Goal: Task Accomplishment & Management: Complete application form

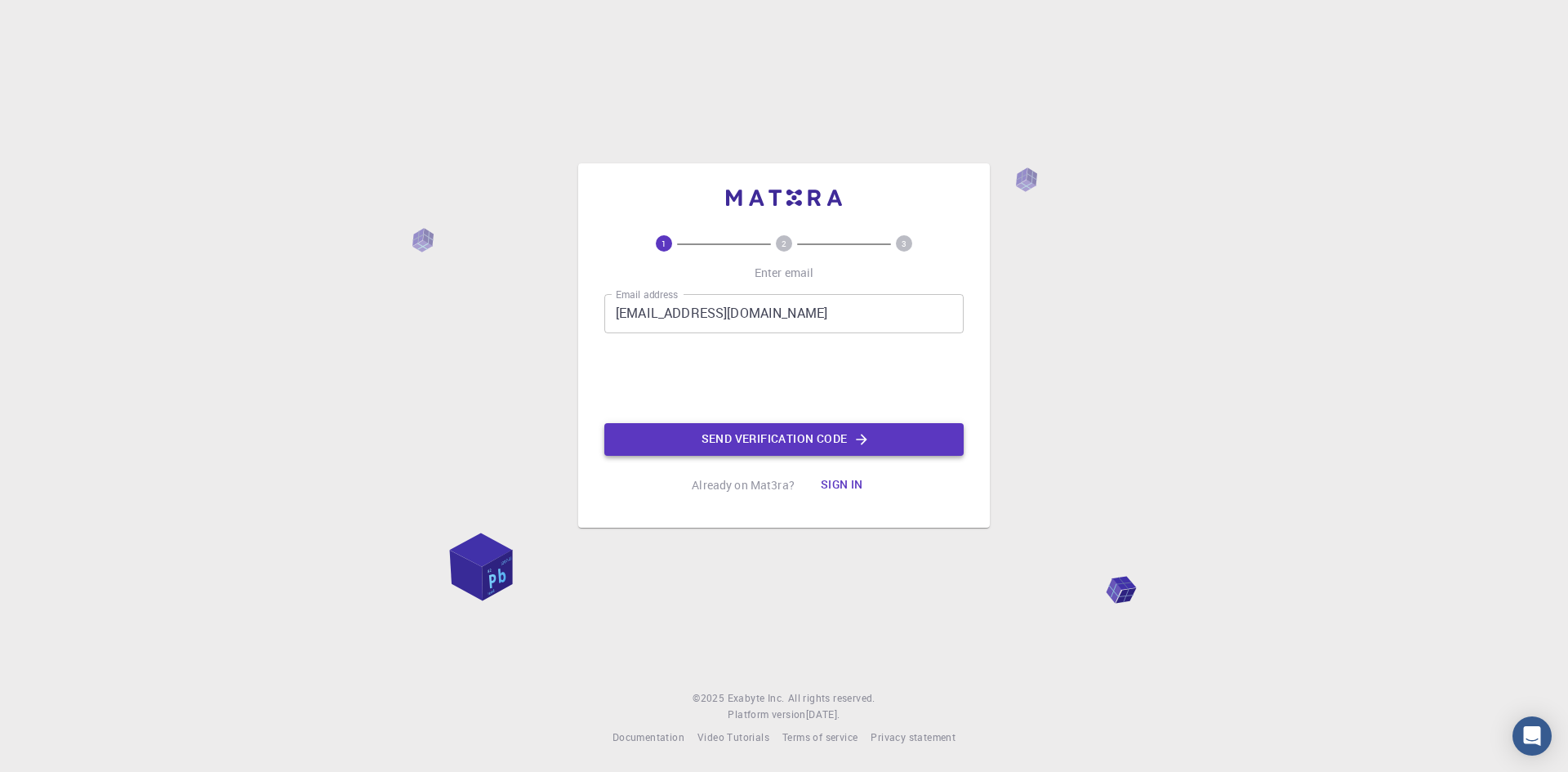
click at [747, 448] on button "Send verification code" at bounding box center [784, 439] width 360 height 33
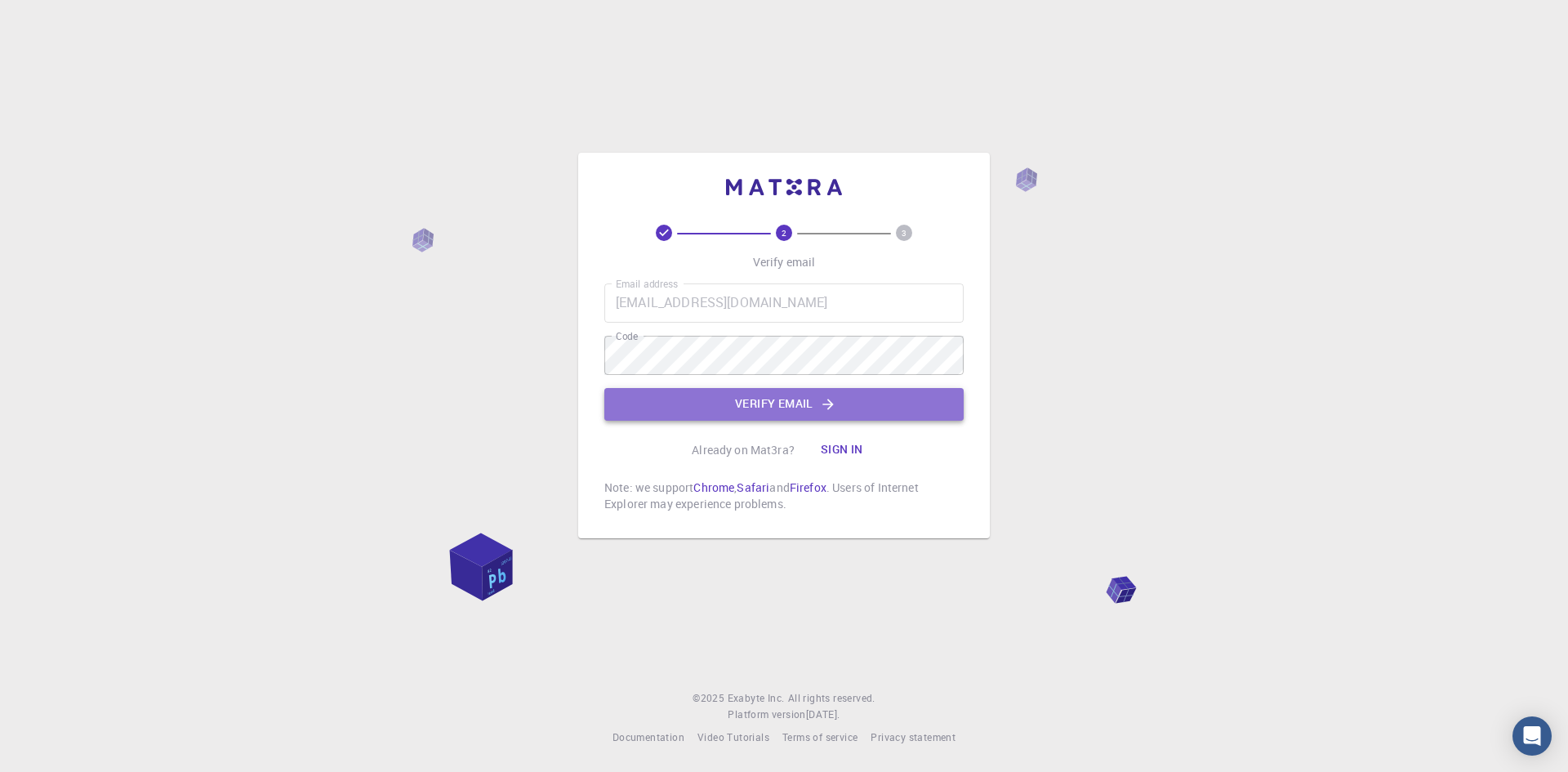
click at [768, 409] on button "Verify email" at bounding box center [784, 404] width 360 height 33
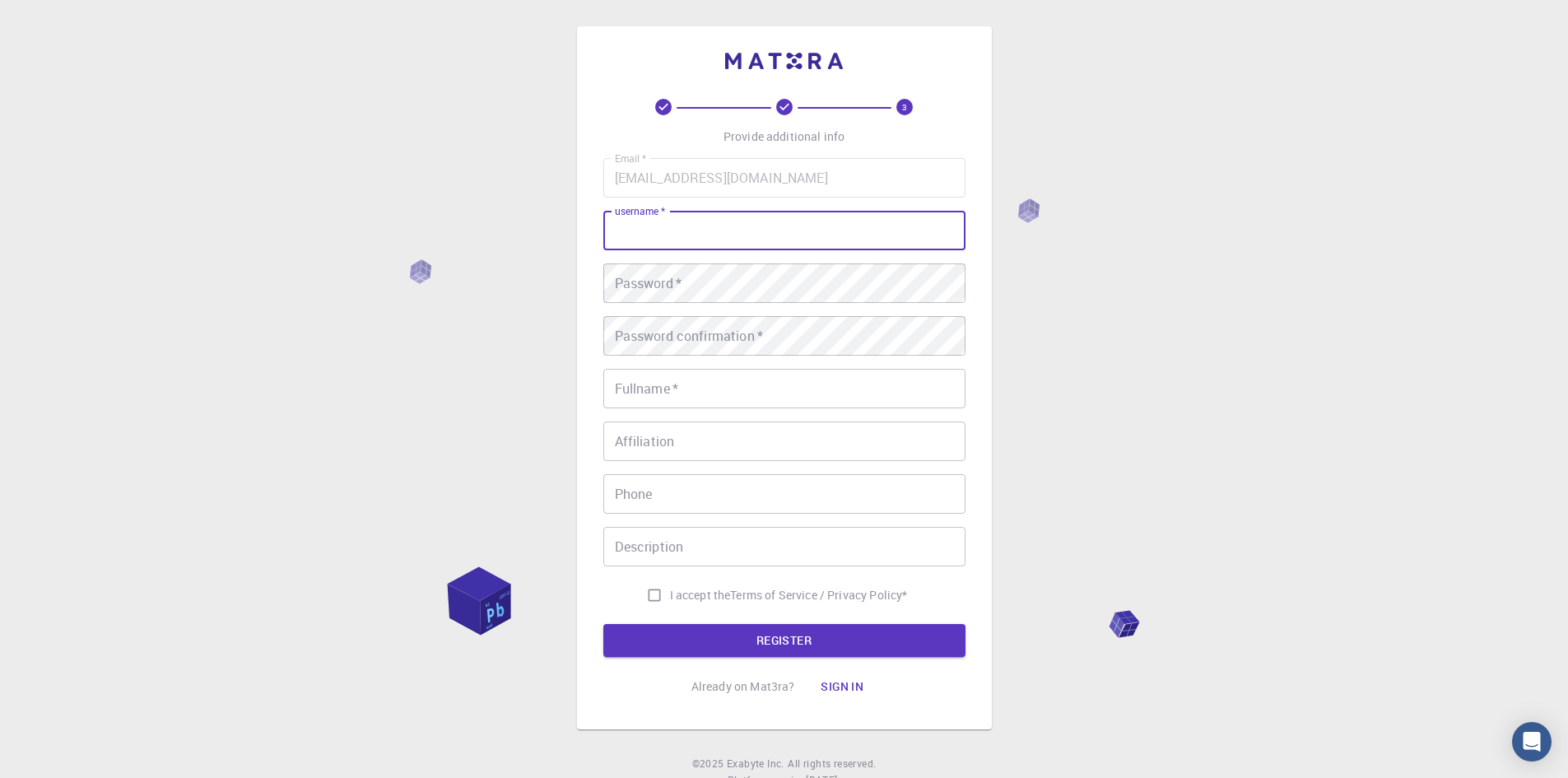
click at [723, 243] on input "username   *" at bounding box center [784, 230] width 362 height 39
type input "[EMAIL_ADDRESS][DOMAIN_NAME]"
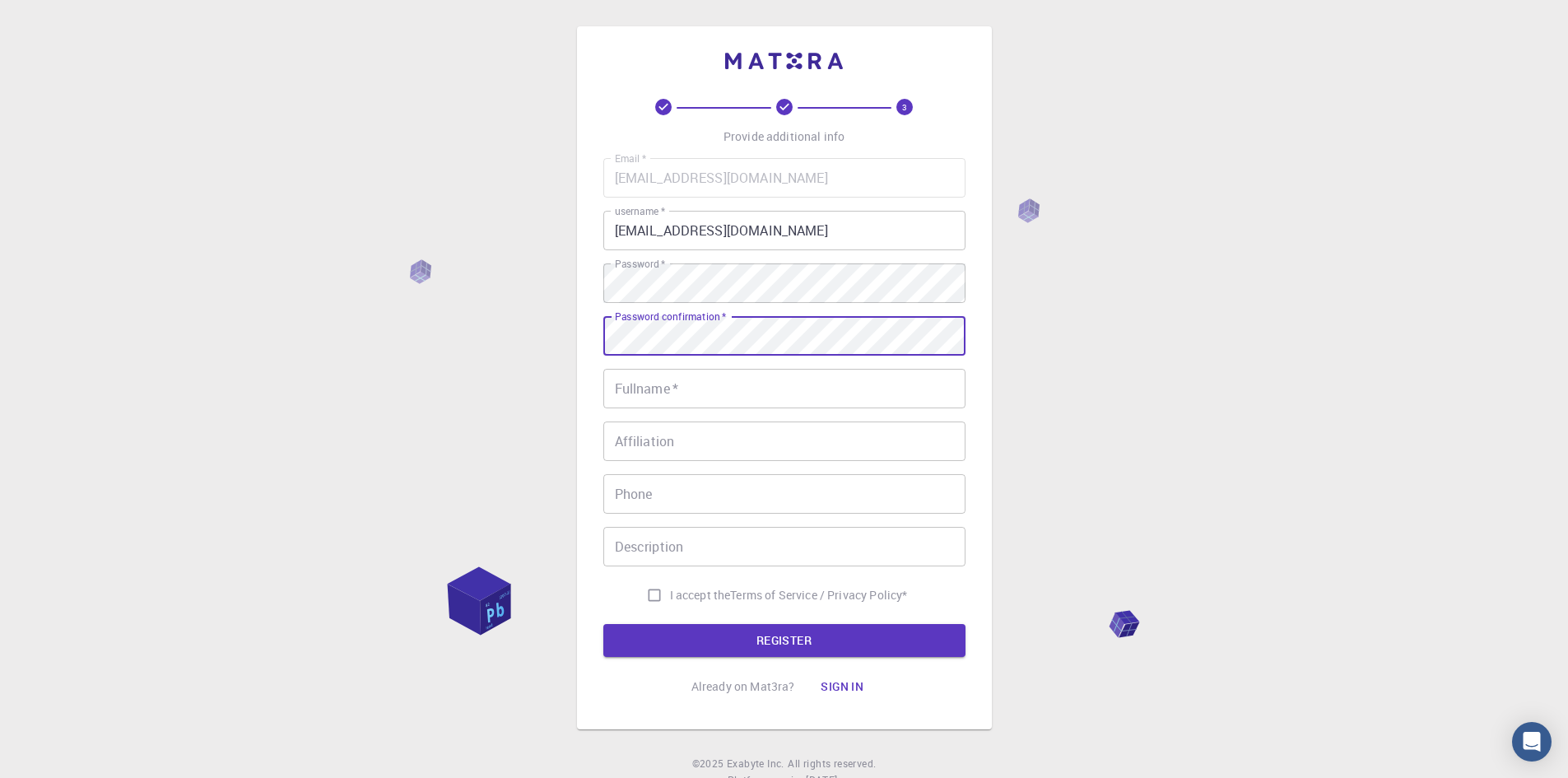
click at [778, 376] on input "Fullname   *" at bounding box center [784, 388] width 362 height 39
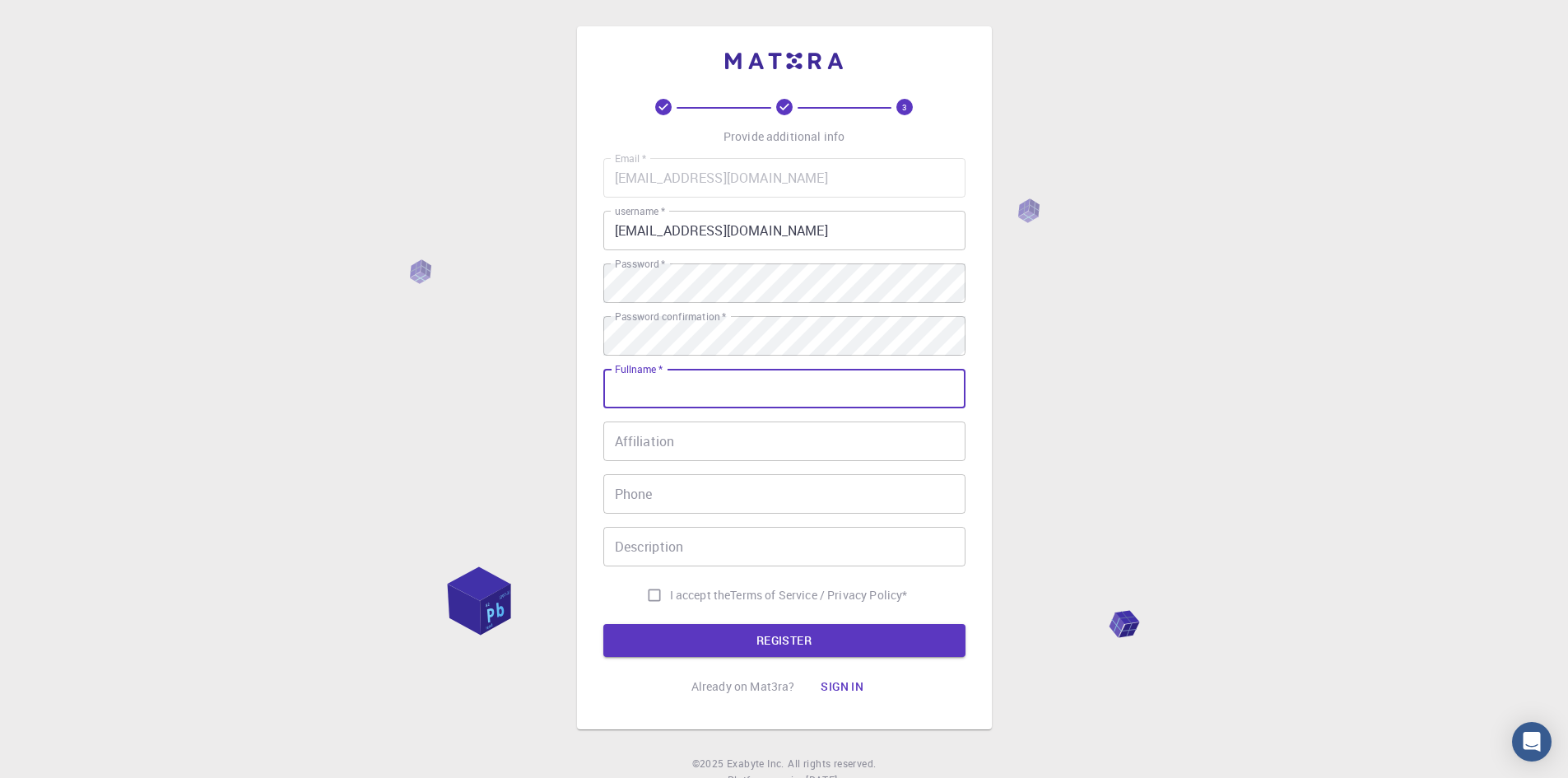
type input "[PERSON_NAME]"
click at [625, 491] on input "09038463133" at bounding box center [784, 493] width 362 height 39
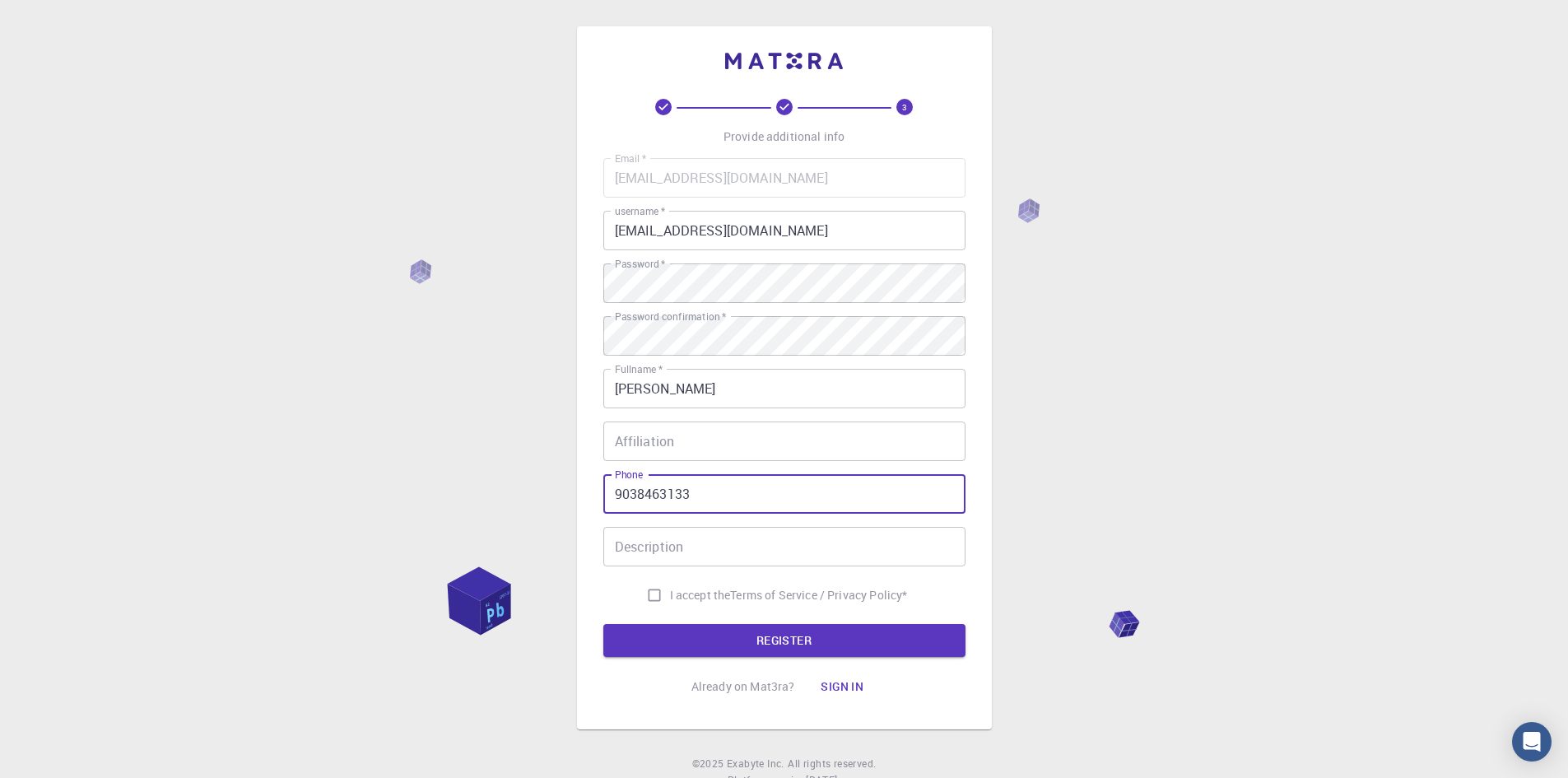
type input "9038463133"
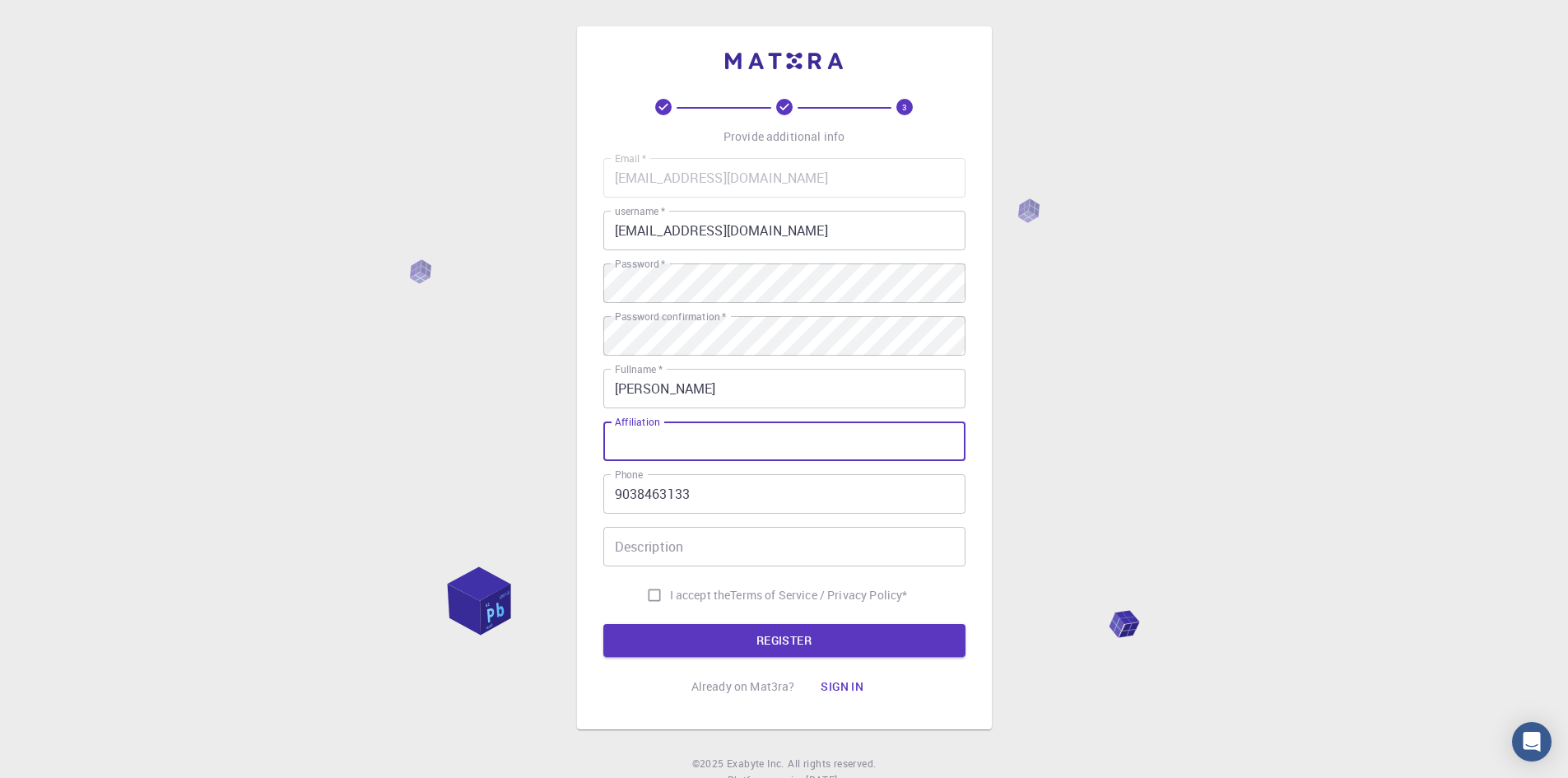
click at [648, 451] on input "Affiliation" at bounding box center [784, 441] width 362 height 39
type input "UEM [GEOGRAPHIC_DATA]"
click at [690, 541] on input "Description" at bounding box center [784, 546] width 362 height 39
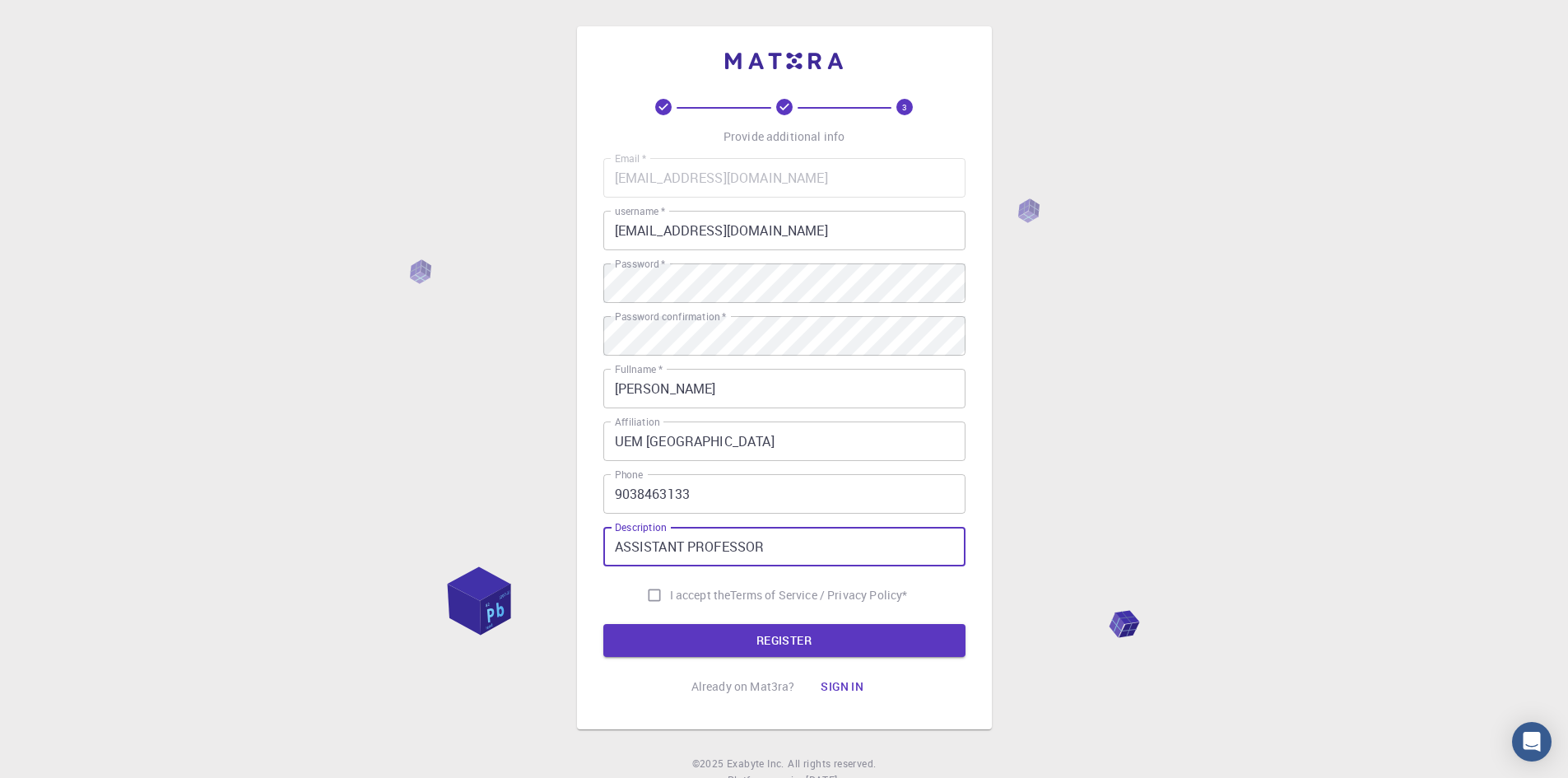
type input "ASSISTANT PROFESSOR"
click at [645, 600] on input "I accept the Terms of Service / Privacy Policy *" at bounding box center [654, 595] width 31 height 31
checkbox input "true"
click at [671, 637] on button "REGISTER" at bounding box center [784, 640] width 362 height 33
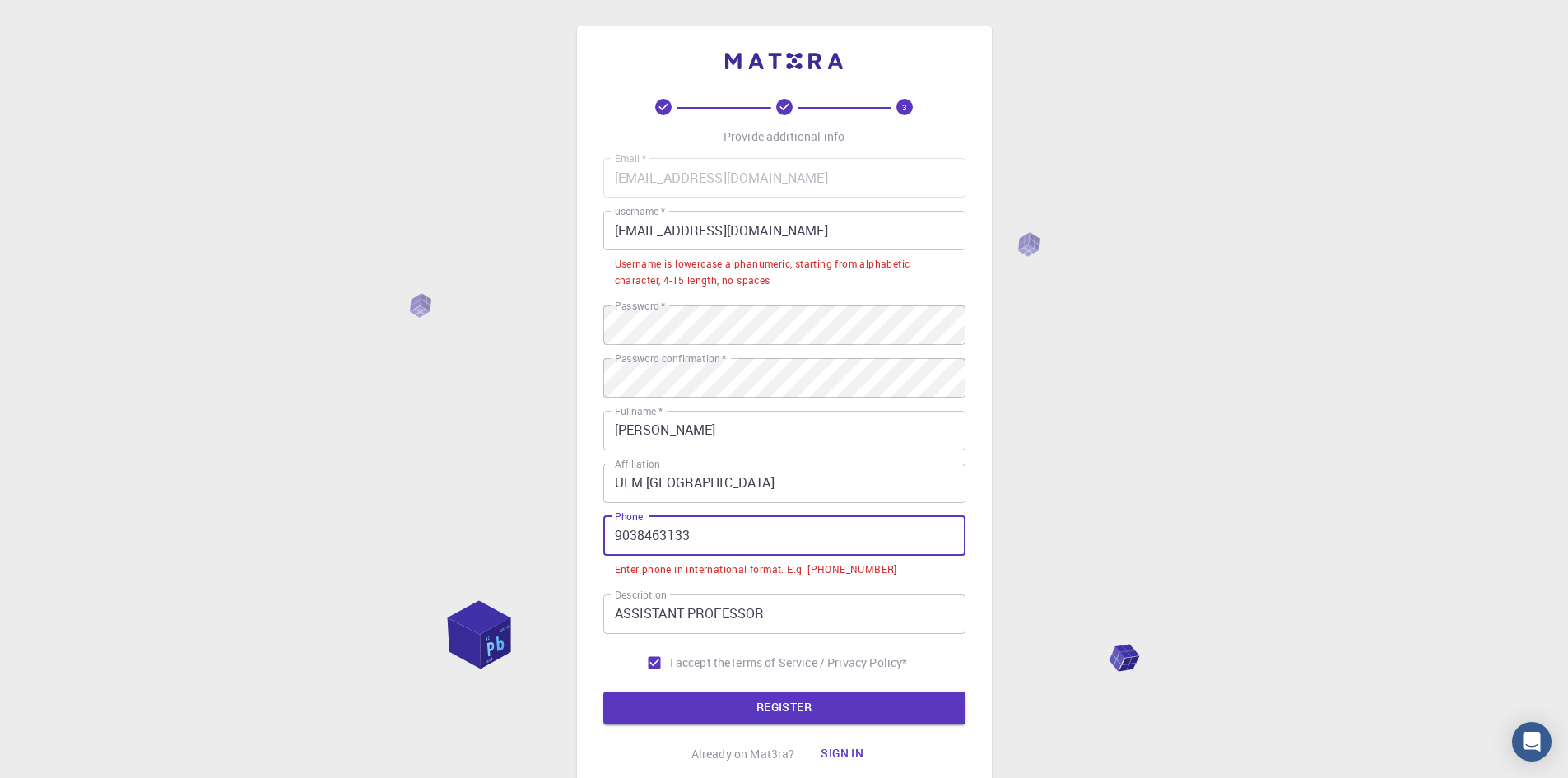
click at [615, 537] on input "9038463133" at bounding box center [784, 535] width 362 height 39
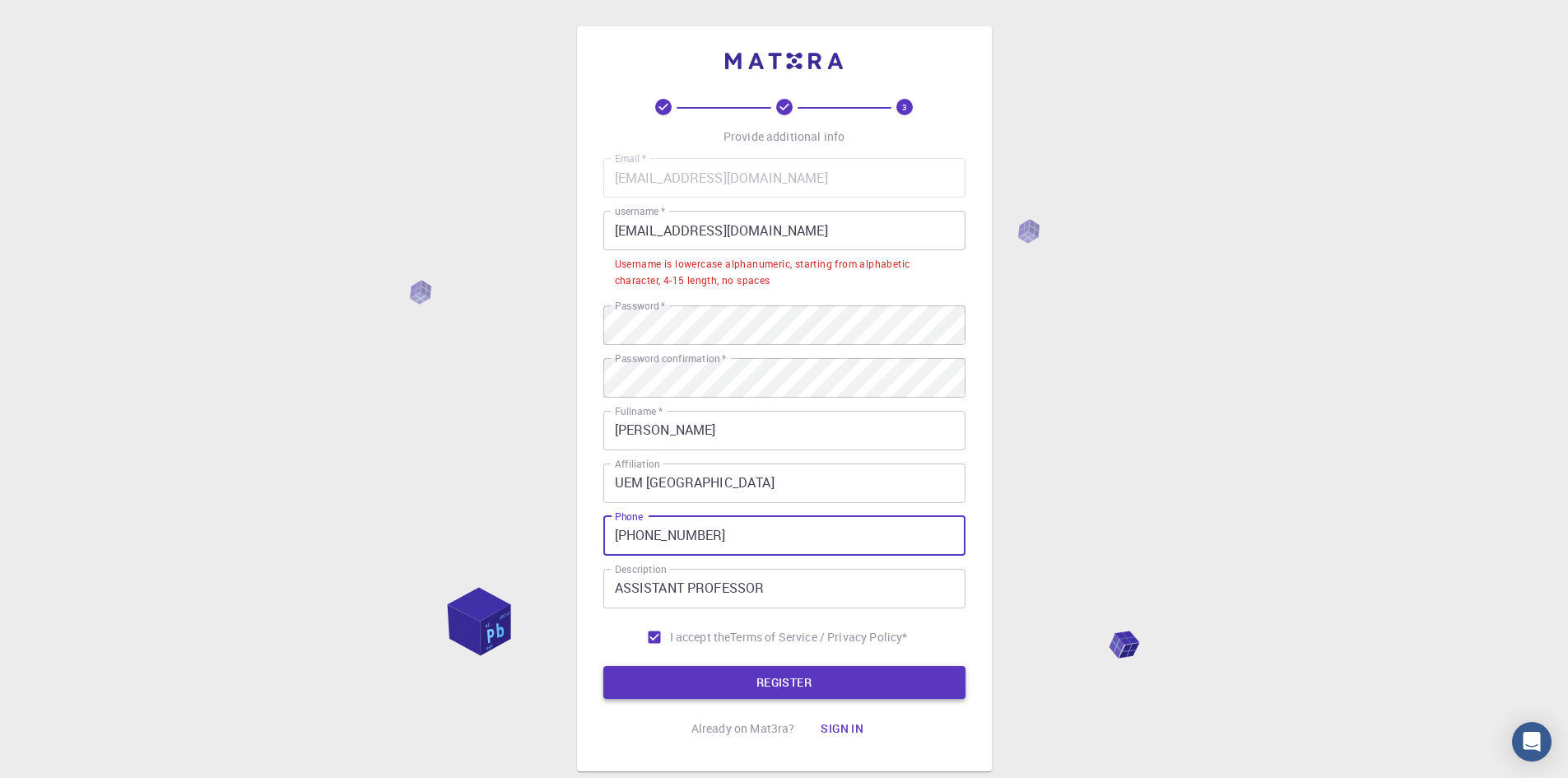
type input "[PHONE_NUMBER]"
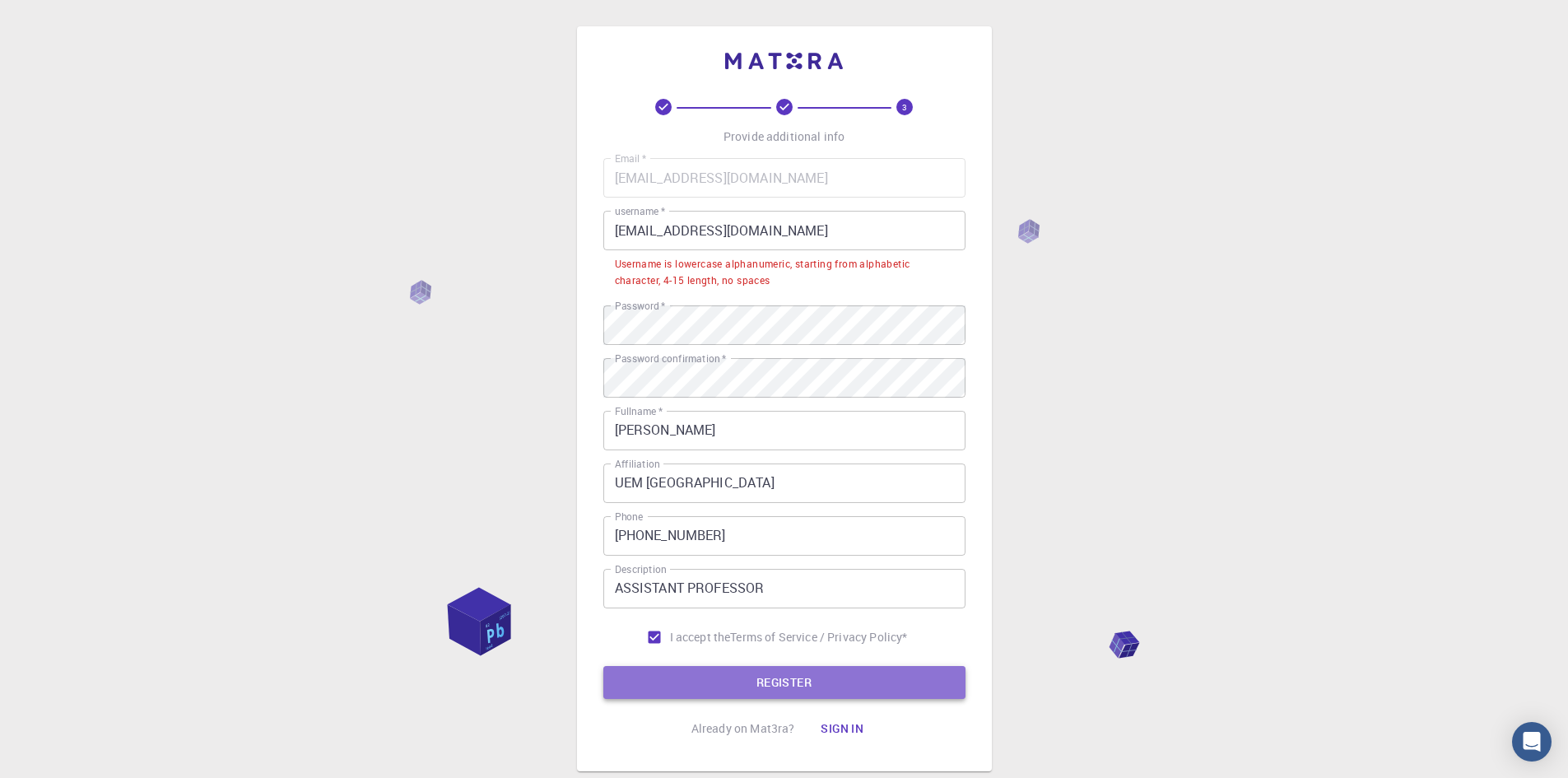
click at [714, 687] on button "REGISTER" at bounding box center [784, 682] width 362 height 33
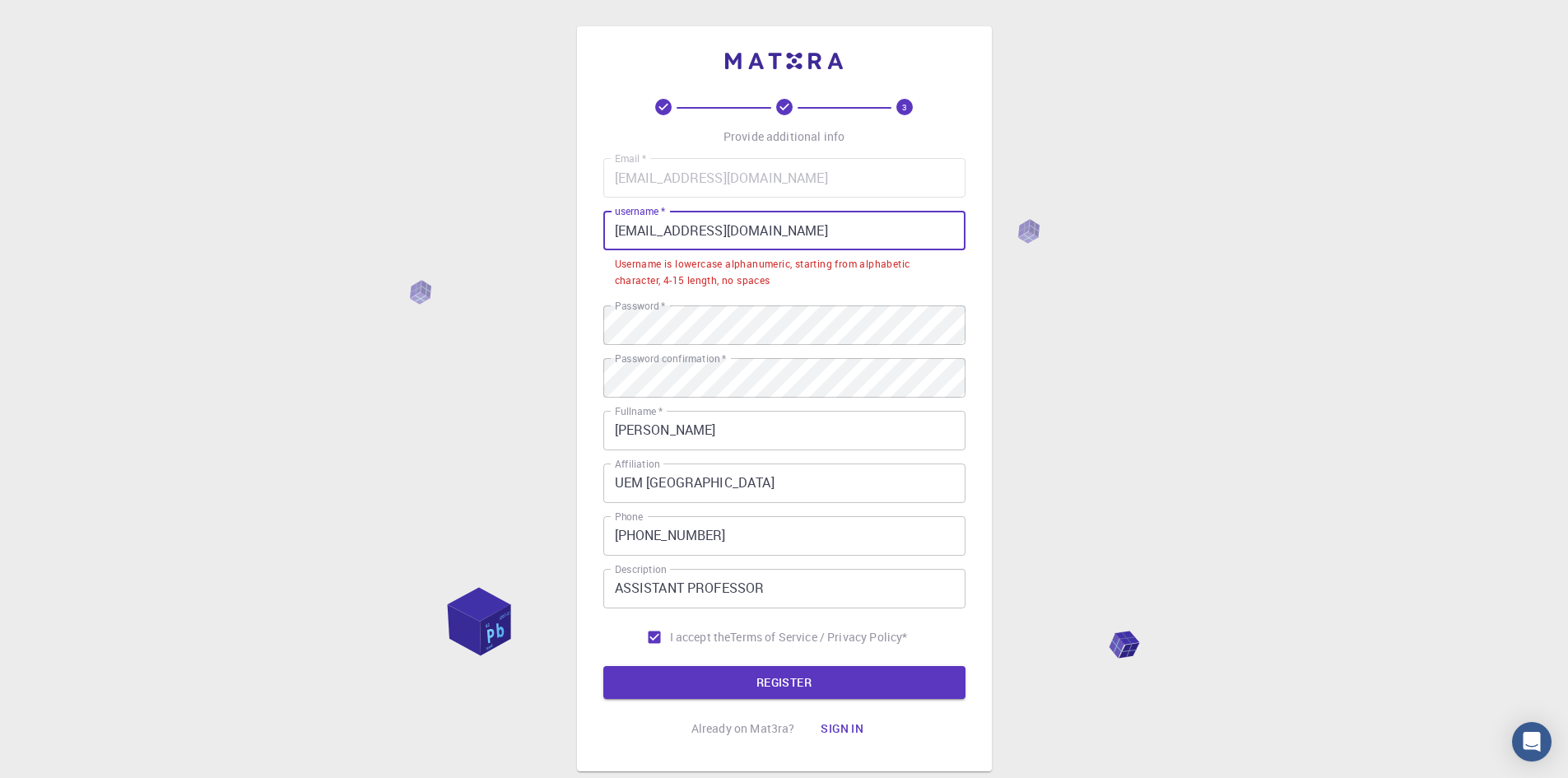
click at [818, 234] on input "[EMAIL_ADDRESS][DOMAIN_NAME]" at bounding box center [784, 230] width 362 height 39
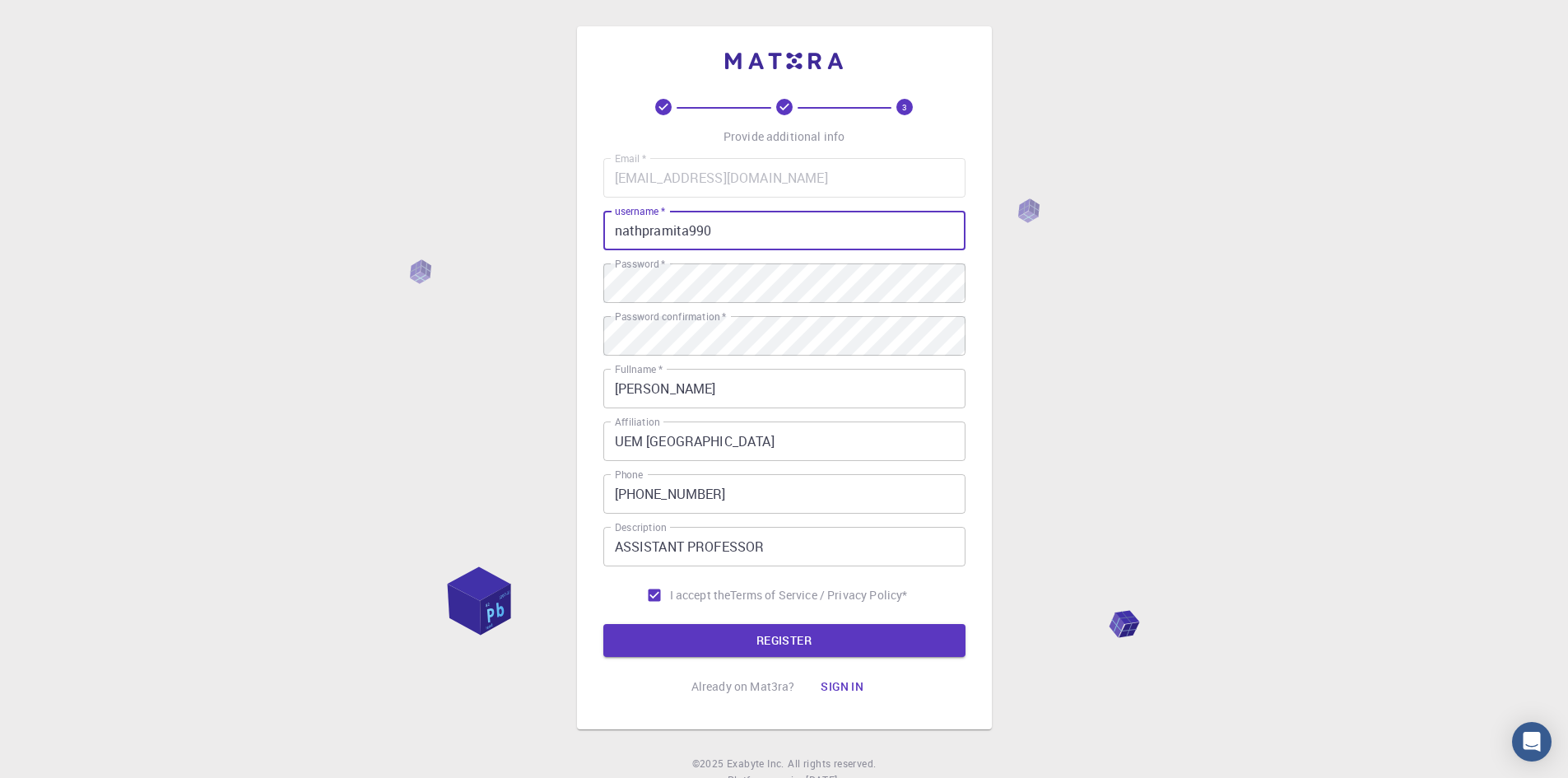
type input "nathpramita990"
click at [1239, 490] on div "3 Provide additional info Email   * [EMAIL_ADDRESS][DOMAIN_NAME] Email   * user…" at bounding box center [784, 419] width 1568 height 838
click at [883, 646] on button "REGISTER" at bounding box center [784, 640] width 362 height 33
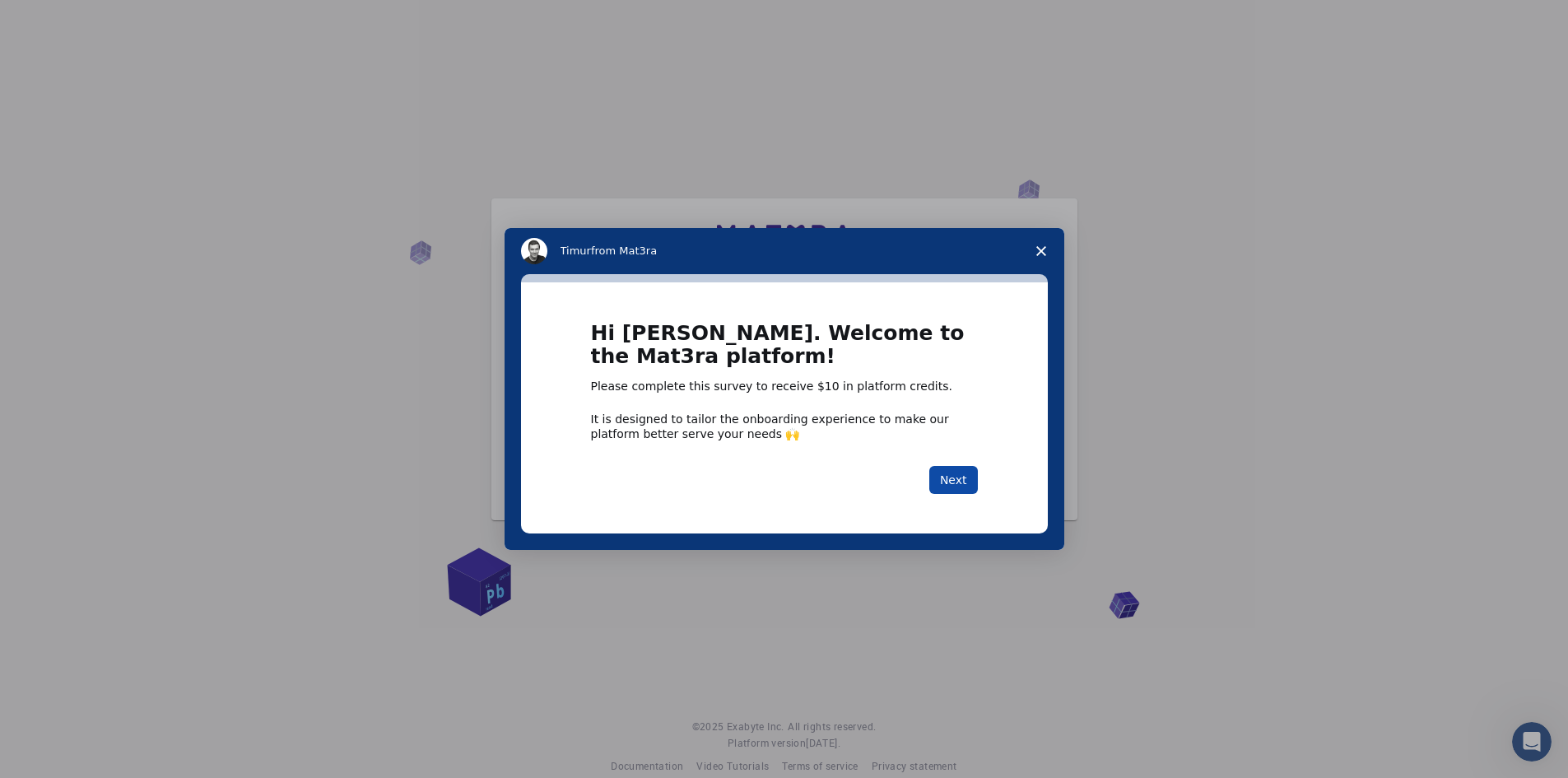
click at [956, 481] on button "Next" at bounding box center [953, 479] width 48 height 28
click at [959, 484] on button "Next" at bounding box center [953, 479] width 48 height 28
